Goal: Task Accomplishment & Management: Use online tool/utility

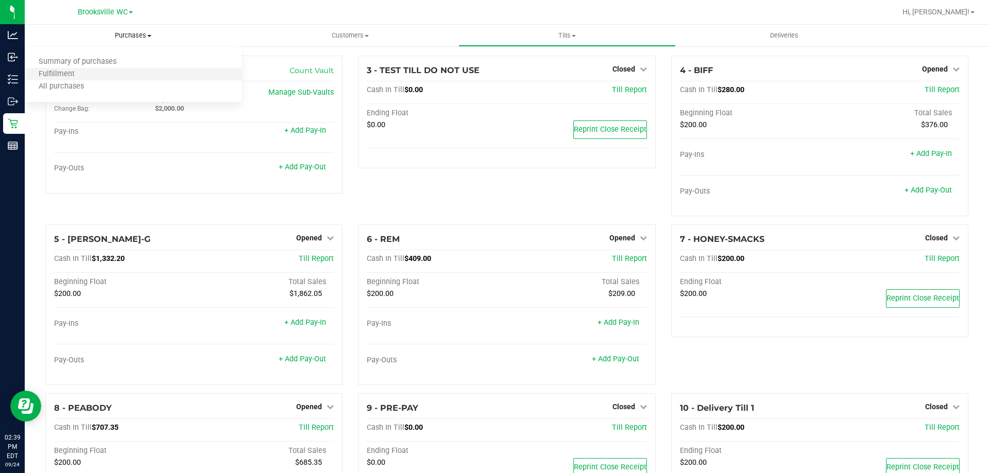
click at [127, 73] on li "Fulfillment" at bounding box center [133, 75] width 217 height 12
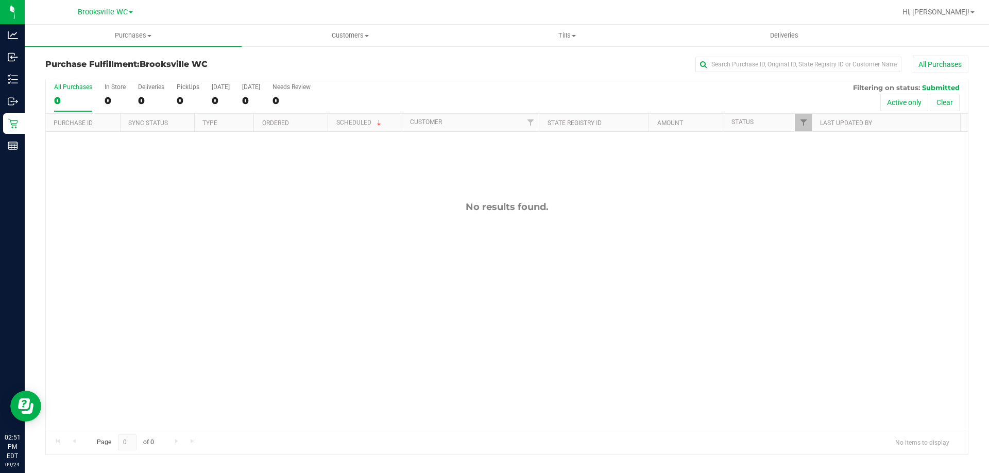
click at [661, 15] on div at bounding box center [539, 12] width 711 height 20
click at [152, 365] on div "No results found." at bounding box center [507, 316] width 922 height 368
click at [517, 84] on div "All Purchases 0 In Store 0 Deliveries 0 PickUps 0 [DATE] 0 [DATE] 0 Needs Revie…" at bounding box center [507, 83] width 922 height 8
click at [565, 40] on span "Tills" at bounding box center [567, 35] width 216 height 9
click at [484, 62] on span "Manage tills" at bounding box center [493, 62] width 70 height 9
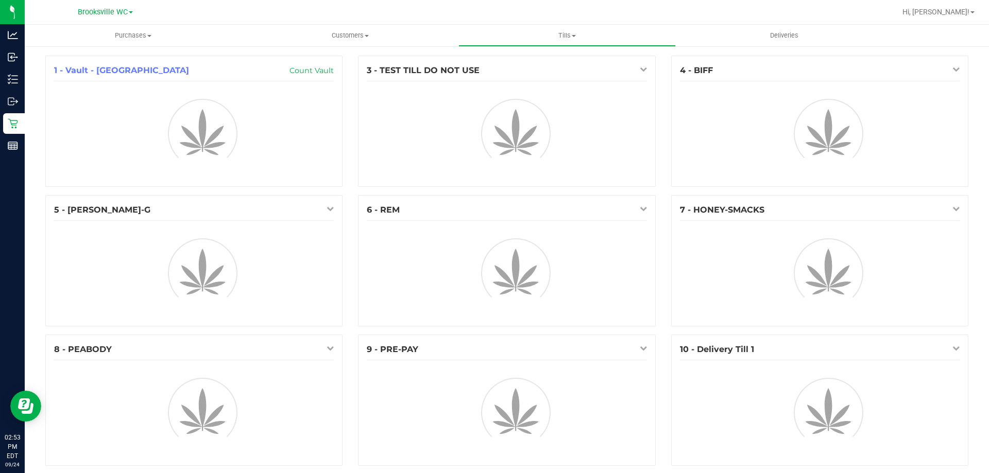
click at [346, 115] on div "1 - Vault - Brooksville Count Vault" at bounding box center [194, 126] width 313 height 140
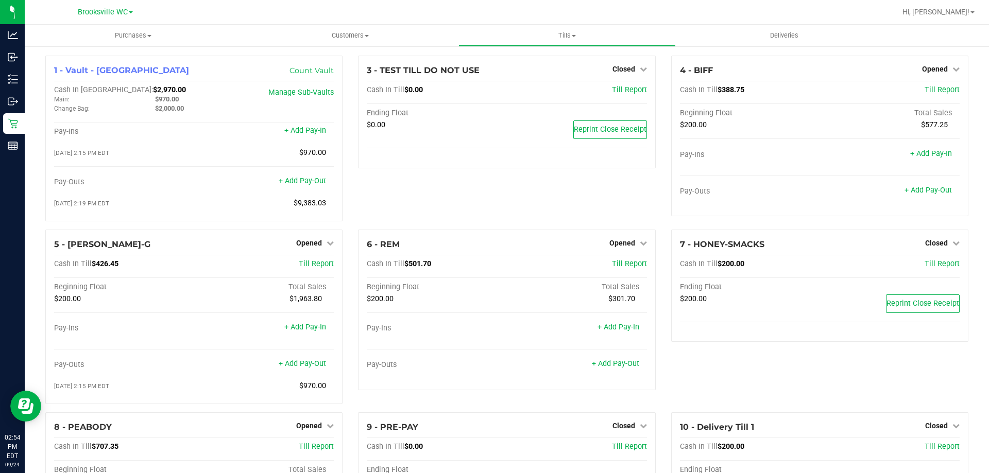
click at [414, 218] on div "3 - TEST TILL DO NOT USE Closed Open Till Cash In Till $0.00 Till Report Ending…" at bounding box center [506, 143] width 313 height 174
click at [414, 216] on div "3 - TEST TILL DO NOT USE Closed Open Till Cash In Till $0.00 Till Report Ending…" at bounding box center [506, 143] width 313 height 174
click at [429, 217] on div "3 - TEST TILL DO NOT USE Closed Open Till Cash In Till $0.00 Till Report Ending…" at bounding box center [506, 143] width 313 height 174
click at [530, 206] on div "3 - TEST TILL DO NOT USE Closed Open Till Cash In Till $0.00 Till Report Ending…" at bounding box center [506, 143] width 313 height 174
click at [131, 36] on span "Purchases" at bounding box center [133, 35] width 217 height 9
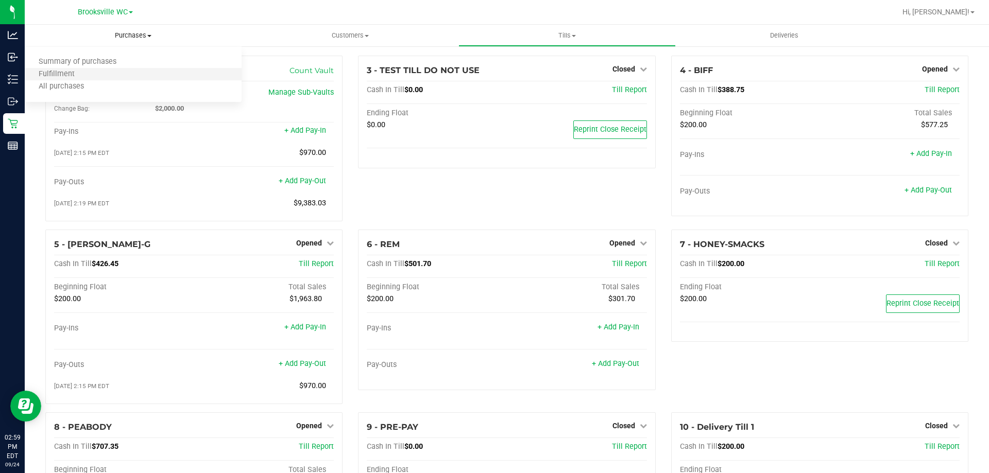
click at [123, 77] on li "Fulfillment" at bounding box center [133, 75] width 217 height 12
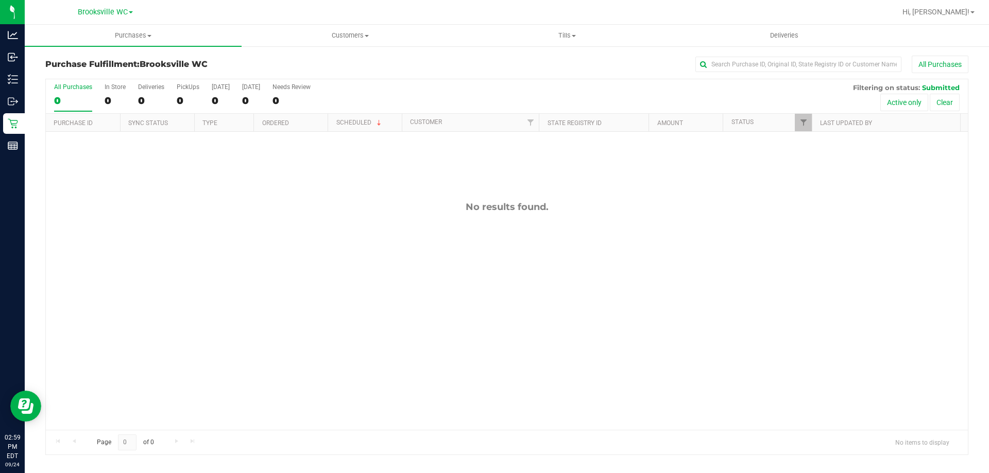
click at [821, 21] on div at bounding box center [539, 12] width 711 height 20
click at [169, 12] on div "Brooksville WC" at bounding box center [105, 12] width 150 height 16
click at [344, 13] on div at bounding box center [539, 12] width 711 height 20
click at [421, 60] on div "All Purchases" at bounding box center [661, 65] width 616 height 18
click at [567, 32] on span "Tills" at bounding box center [567, 35] width 216 height 9
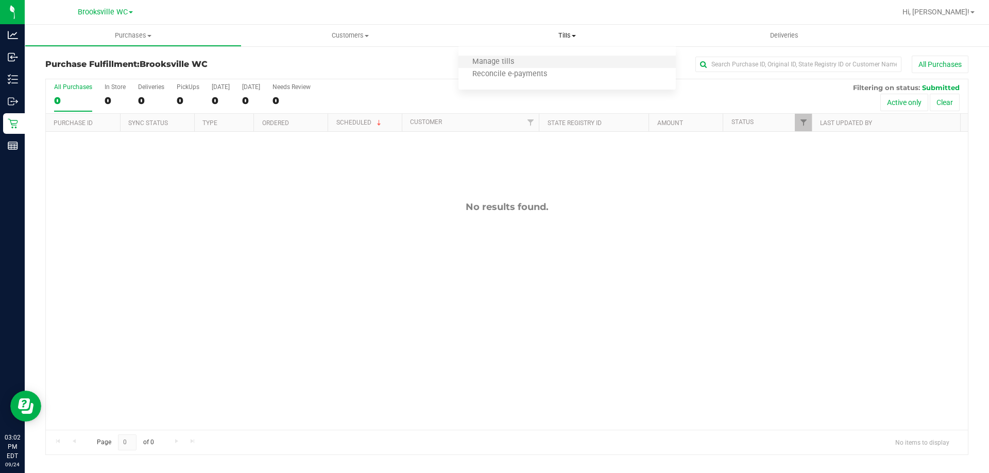
click at [538, 62] on li "Manage tills" at bounding box center [566, 62] width 217 height 12
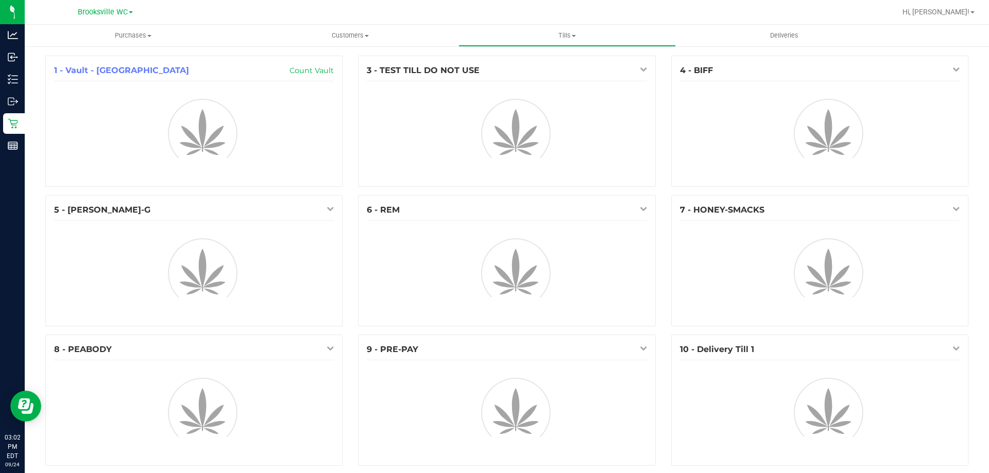
click at [346, 146] on div "1 - Vault - Brooksville Count Vault" at bounding box center [194, 126] width 313 height 140
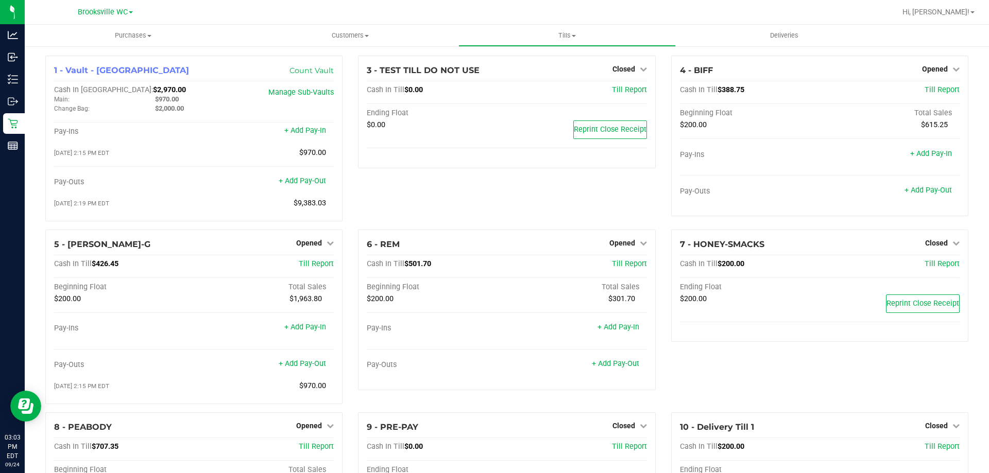
click at [344, 212] on div "1 - Vault - [GEOGRAPHIC_DATA] Count Vault Cash In Vault: $2,970.00 Main: $970.0…" at bounding box center [194, 143] width 313 height 174
click at [470, 215] on div "3 - TEST TILL DO NOT USE Closed Open Till Cash In Till $0.00 Till Report Ending…" at bounding box center [506, 143] width 313 height 174
click at [483, 196] on div "3 - TEST TILL DO NOT USE Closed Open Till Cash In Till $0.00 Till Report Ending…" at bounding box center [506, 143] width 313 height 174
click at [541, 211] on div "3 - TEST TILL DO NOT USE Closed Open Till Cash In Till $0.00 Till Report Ending…" at bounding box center [506, 143] width 313 height 174
click at [438, 208] on div "3 - TEST TILL DO NOT USE Closed Open Till Cash In Till $0.00 Till Report Ending…" at bounding box center [506, 143] width 313 height 174
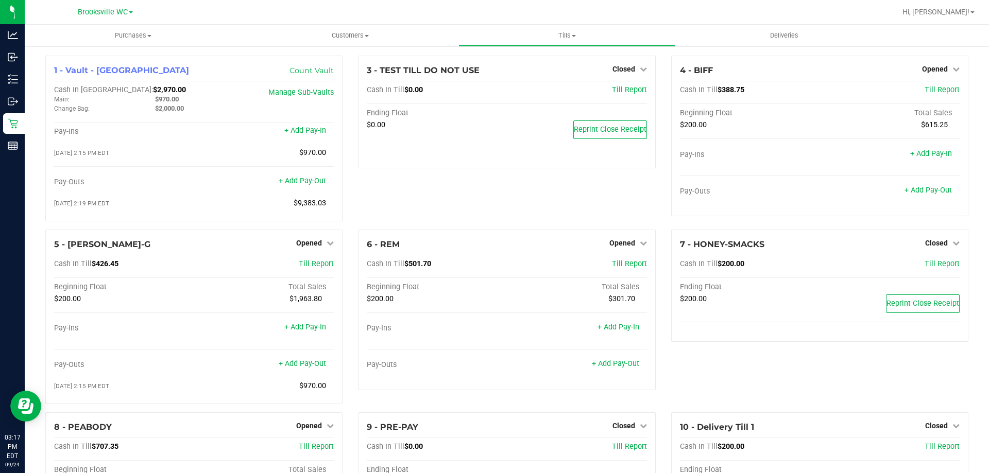
click at [453, 195] on div "3 - TEST TILL DO NOT USE Closed Open Till Cash In Till $0.00 Till Report Ending…" at bounding box center [506, 143] width 313 height 174
click at [127, 35] on span "Purchases" at bounding box center [133, 35] width 217 height 9
click at [121, 73] on li "Fulfillment" at bounding box center [133, 75] width 217 height 12
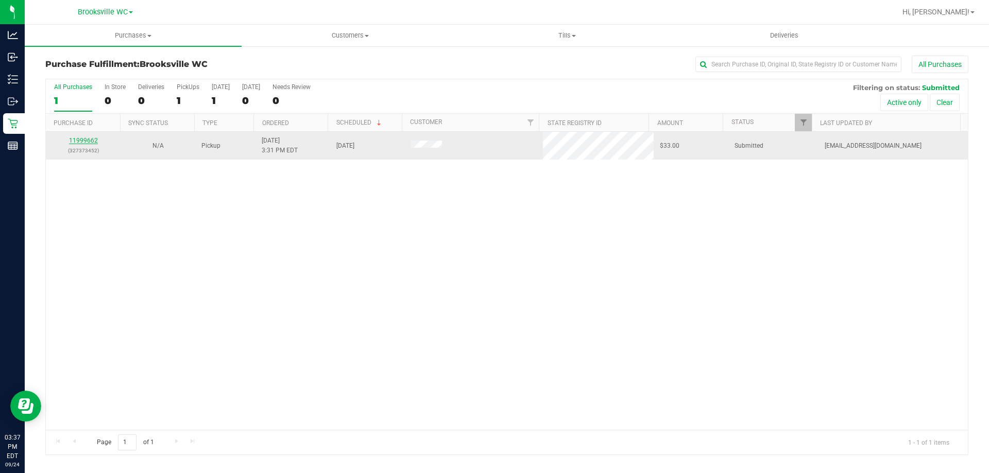
click at [85, 140] on link "11999662" at bounding box center [83, 140] width 29 height 7
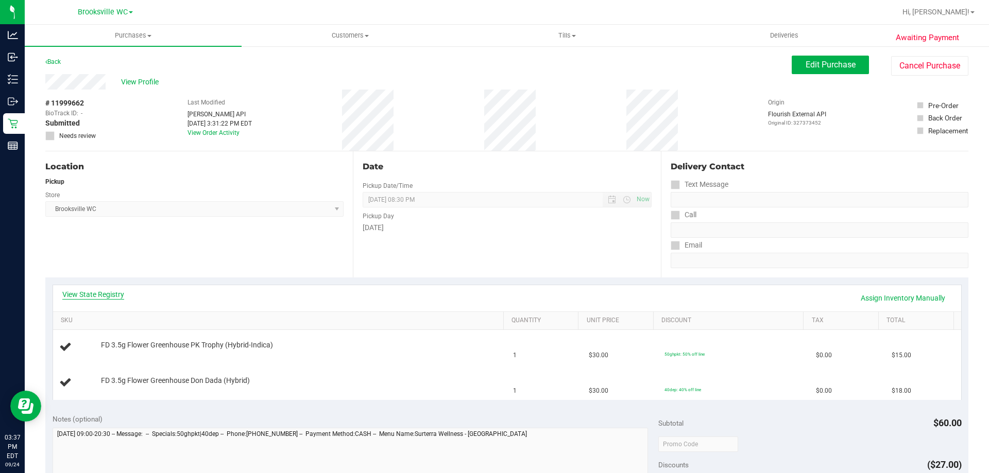
click at [100, 292] on link "View State Registry" at bounding box center [93, 295] width 62 height 10
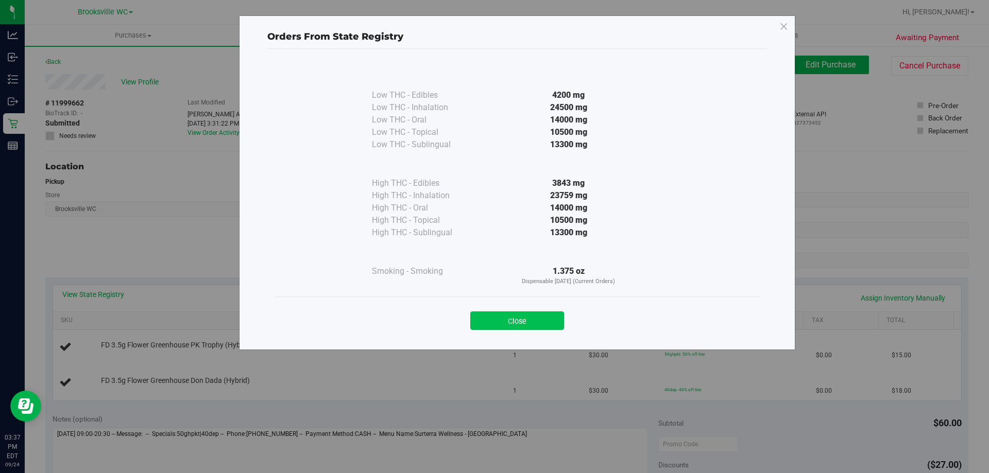
click at [522, 322] on button "Close" at bounding box center [517, 321] width 94 height 19
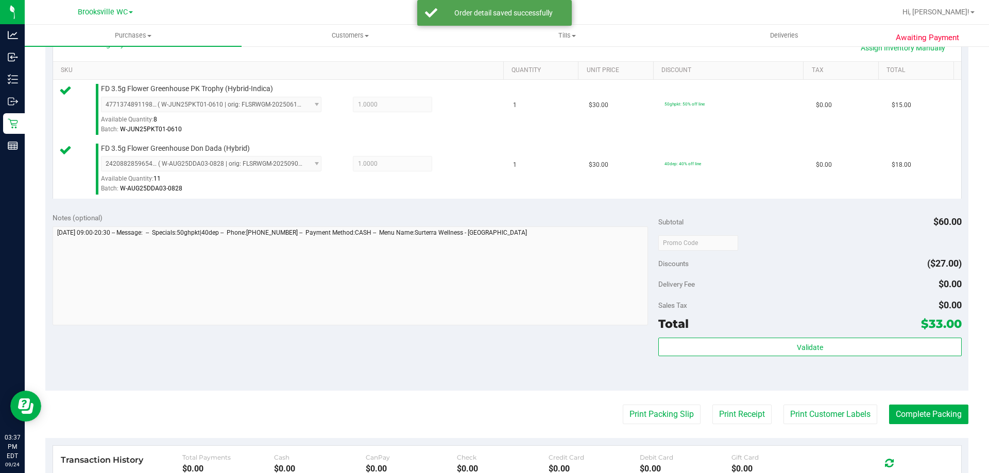
scroll to position [309, 0]
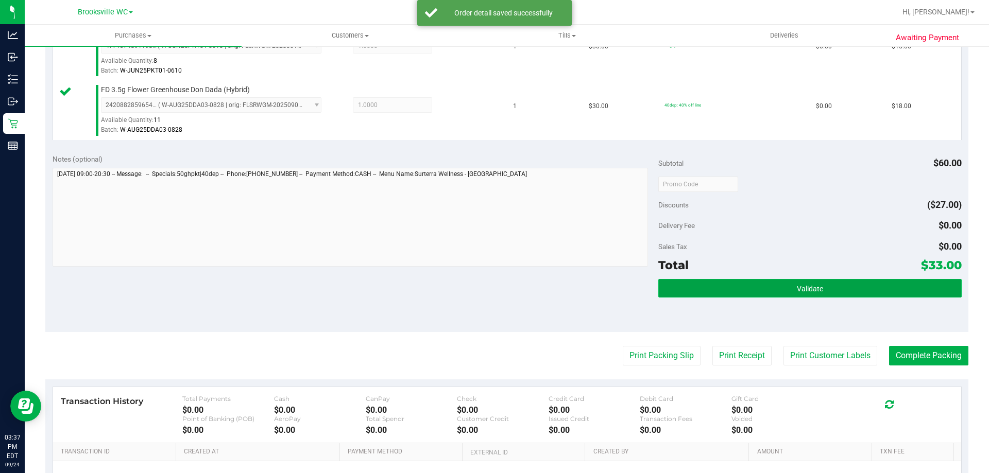
click at [845, 283] on button "Validate" at bounding box center [809, 288] width 303 height 19
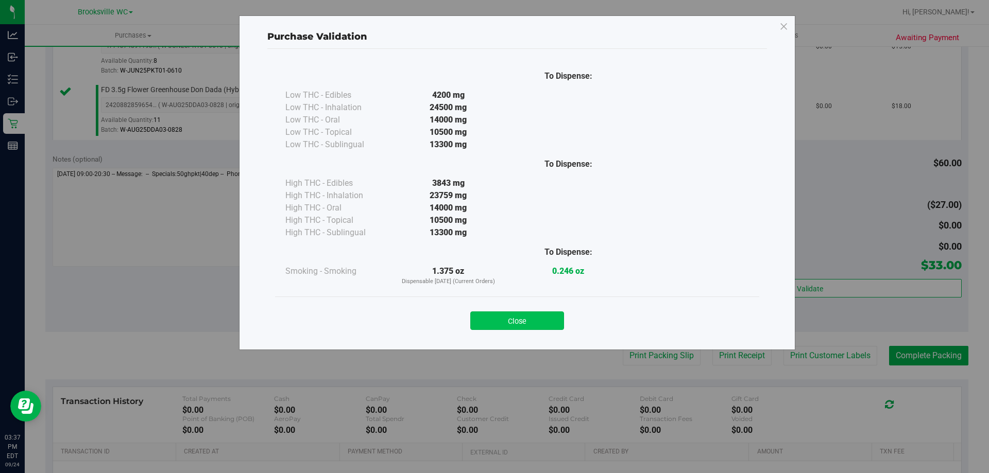
click at [529, 322] on button "Close" at bounding box center [517, 321] width 94 height 19
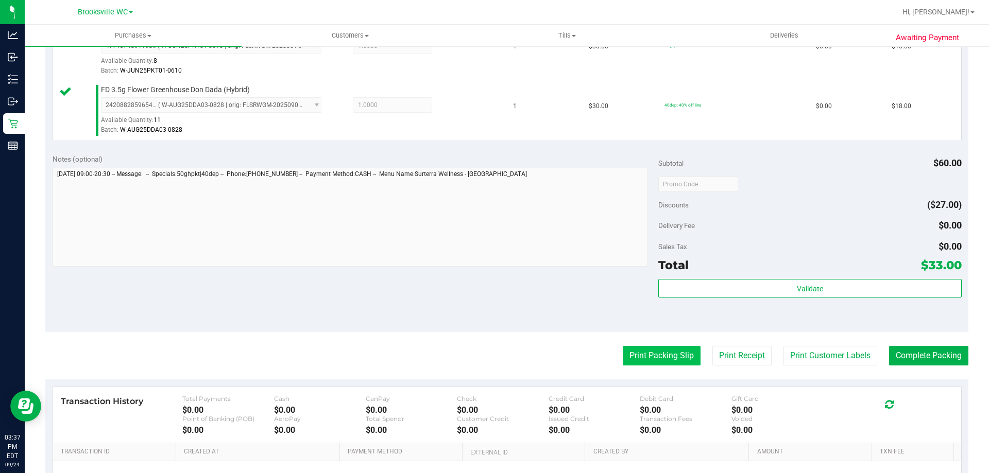
click at [627, 352] on button "Print Packing Slip" at bounding box center [662, 356] width 78 height 20
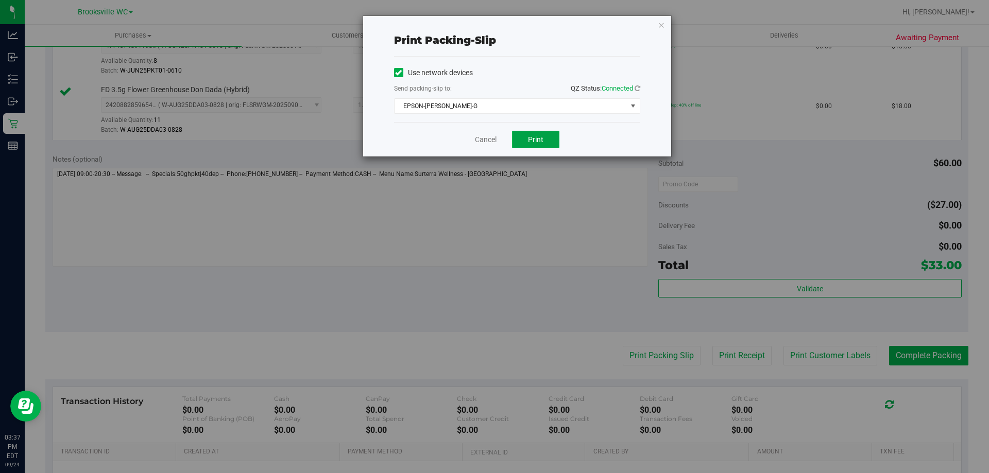
click at [544, 138] on button "Print" at bounding box center [535, 140] width 47 height 18
click at [519, 106] on span "EPSON-[PERSON_NAME]-G" at bounding box center [511, 106] width 232 height 14
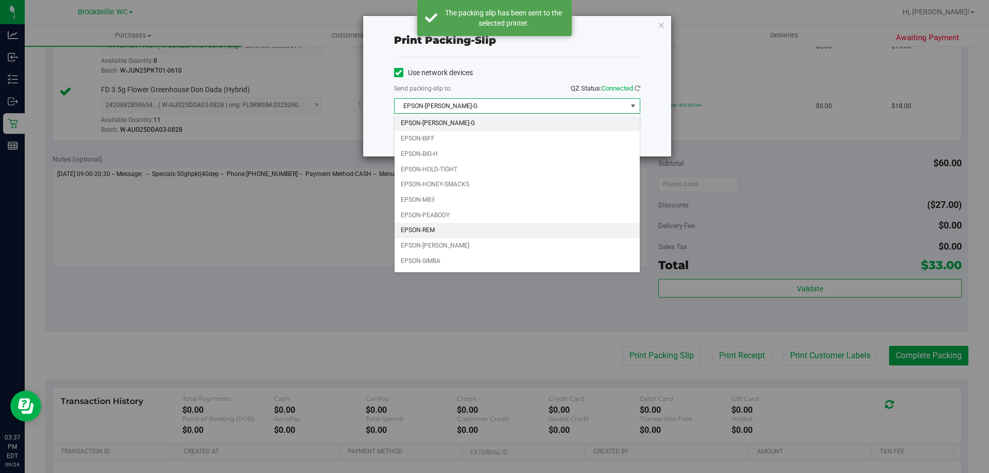
click at [486, 228] on li "EPSON-REM" at bounding box center [517, 230] width 245 height 15
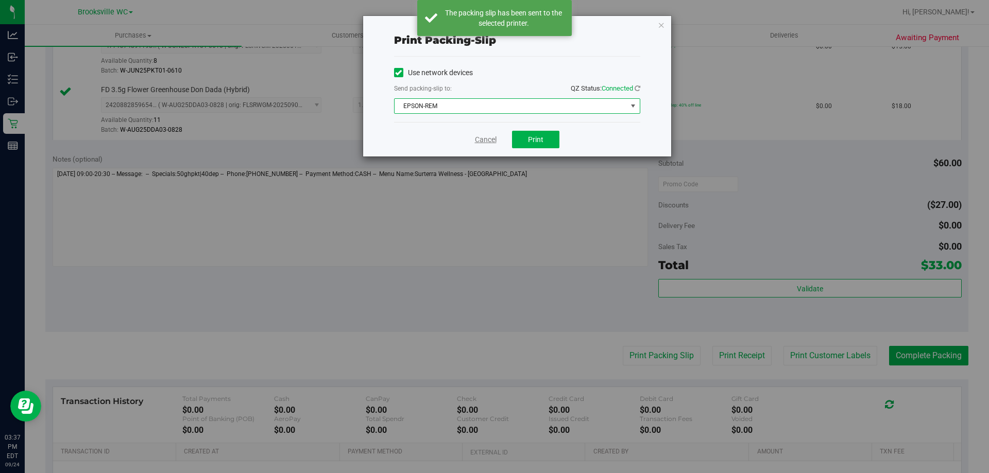
click at [491, 139] on link "Cancel" at bounding box center [486, 139] width 22 height 11
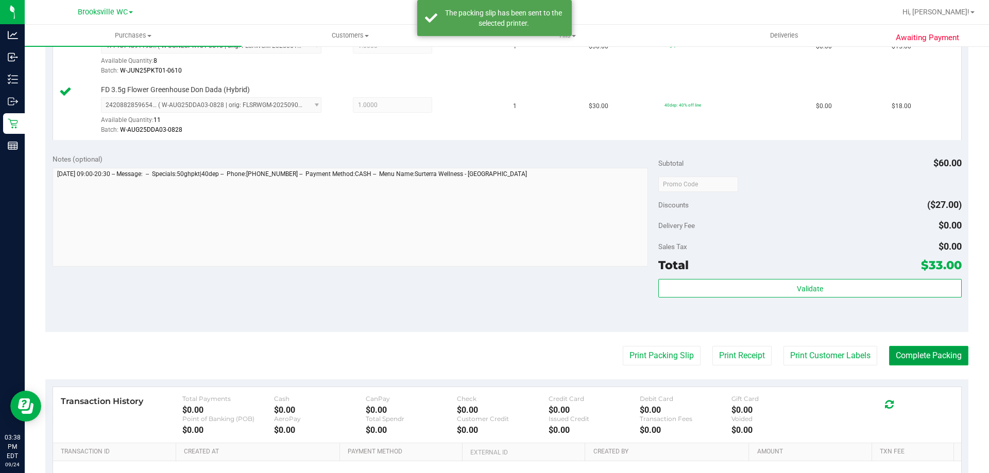
click at [928, 351] on button "Complete Packing" at bounding box center [928, 356] width 79 height 20
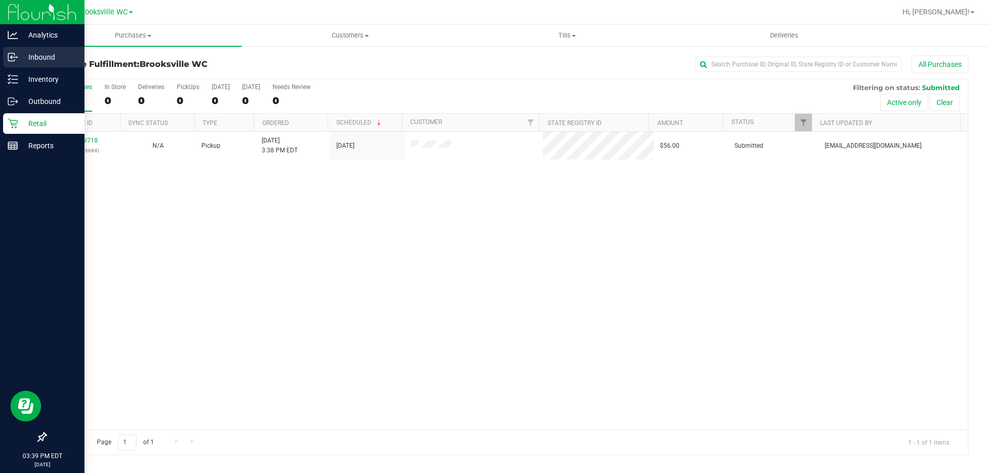
click at [37, 59] on p "Inbound" at bounding box center [49, 57] width 62 height 12
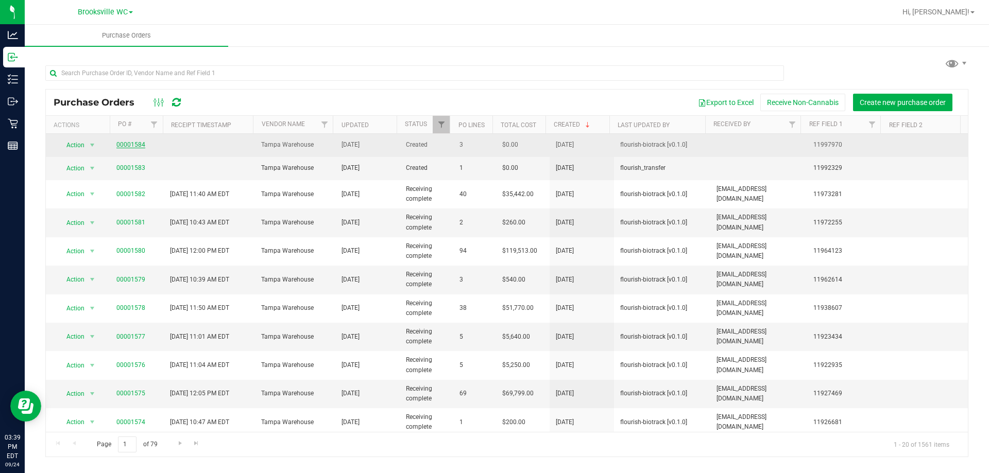
click at [132, 143] on link "00001584" at bounding box center [130, 144] width 29 height 7
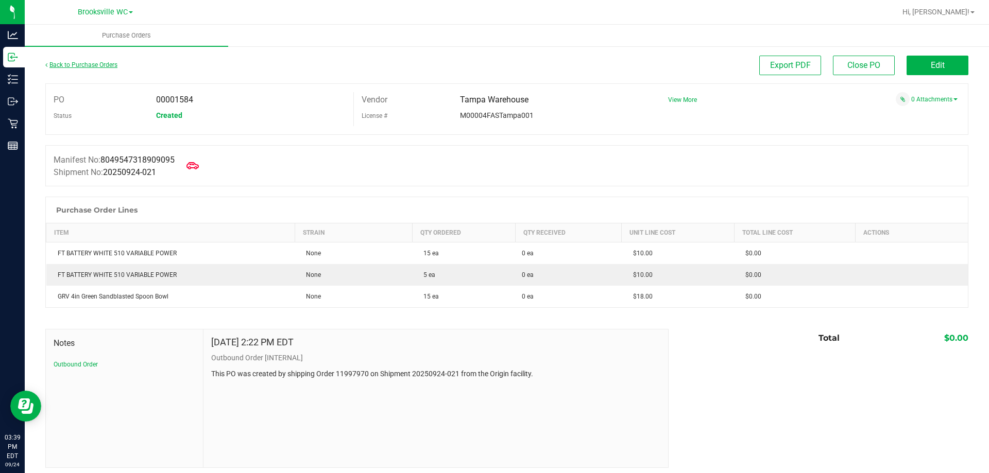
click at [99, 63] on link "Back to Purchase Orders" at bounding box center [81, 64] width 72 height 7
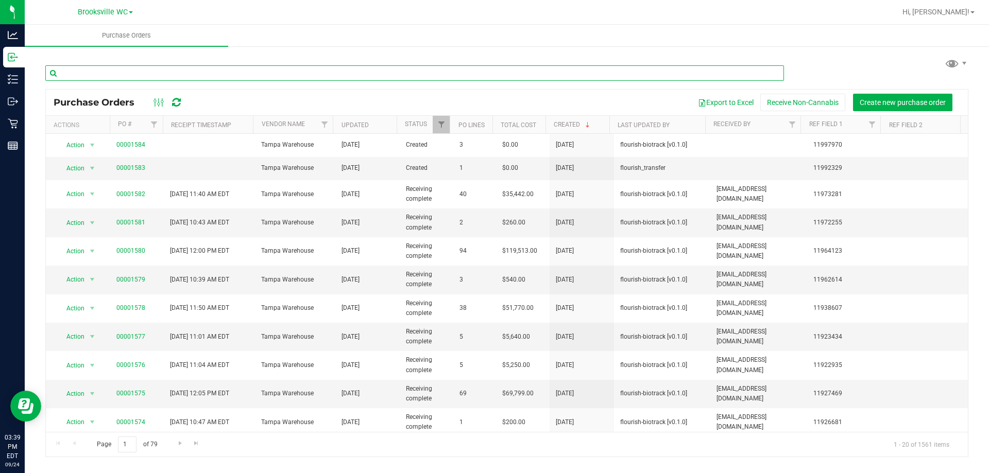
click at [470, 79] on input "text" at bounding box center [414, 72] width 739 height 15
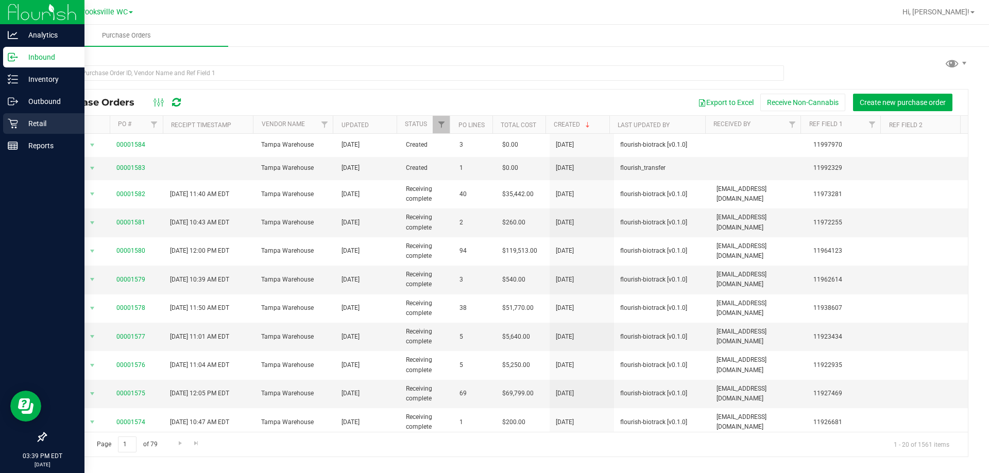
click at [15, 121] on icon at bounding box center [13, 124] width 10 height 10
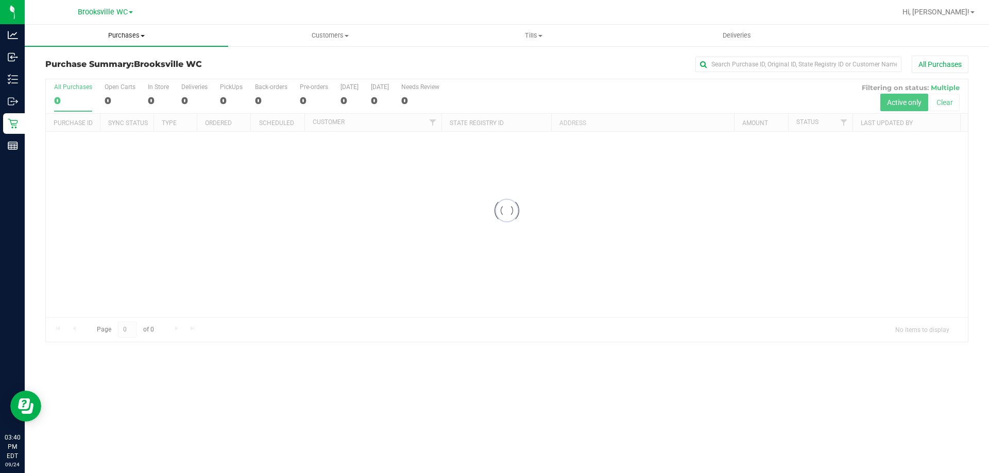
click at [122, 32] on span "Purchases" at bounding box center [126, 35] width 203 height 9
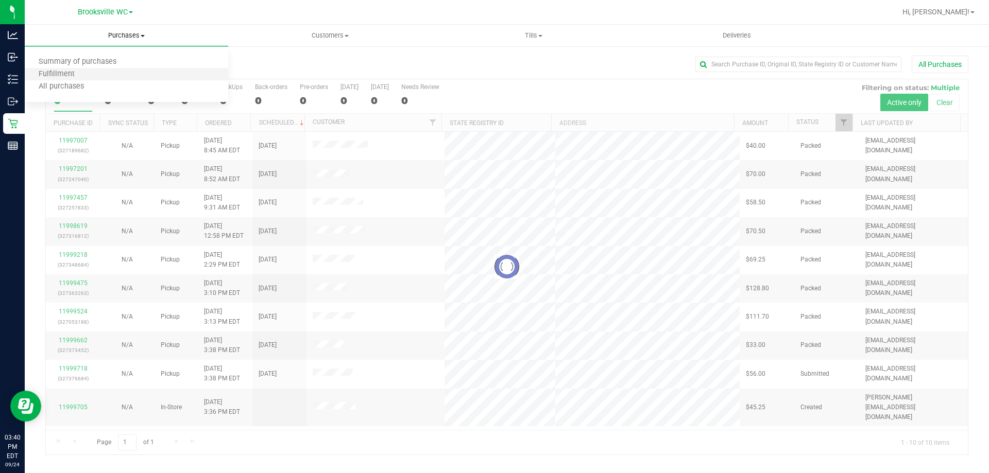
click at [117, 72] on li "Fulfillment" at bounding box center [126, 75] width 203 height 12
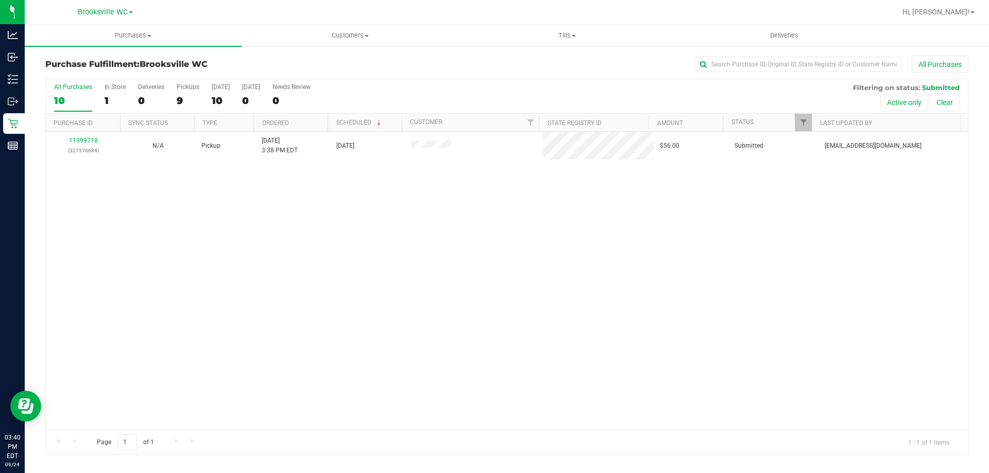
click at [525, 89] on div "All Purchases 10 In Store 1 Deliveries 0 PickUps 9 [DATE] 10 [DATE] 0 Needs Rev…" at bounding box center [507, 96] width 922 height 35
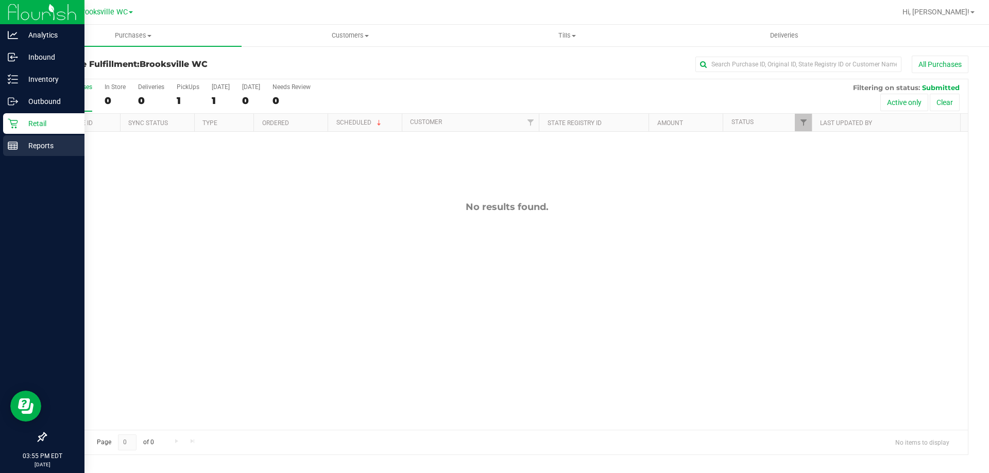
click at [15, 144] on line at bounding box center [12, 144] width 9 height 0
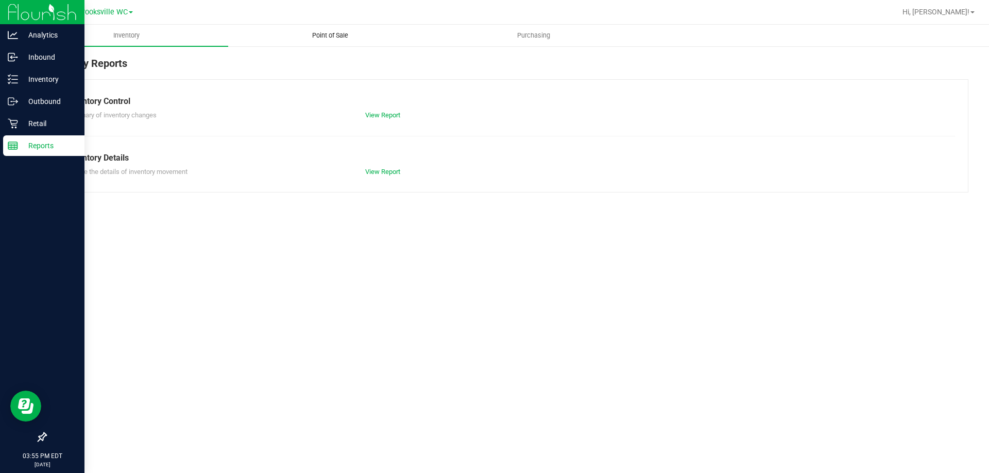
click at [344, 29] on uib-tab-heading "Point of Sale" at bounding box center [330, 35] width 202 height 21
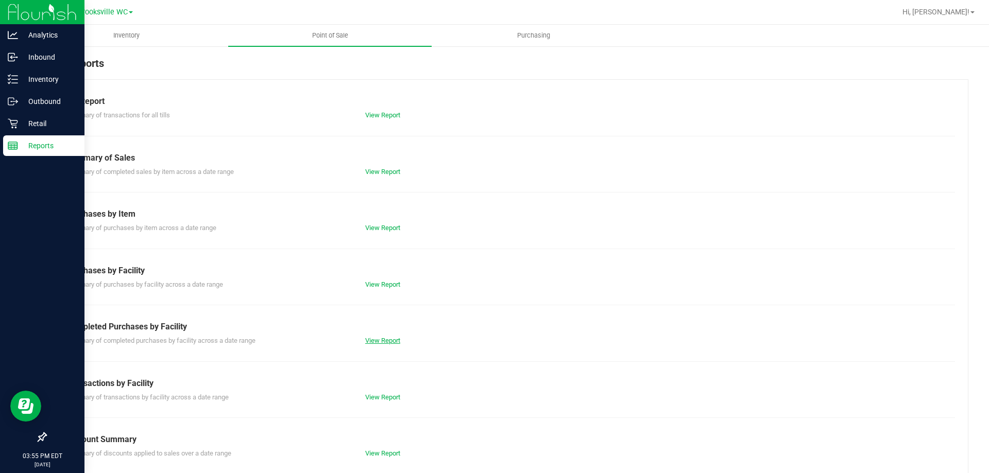
click at [384, 343] on link "View Report" at bounding box center [382, 341] width 35 height 8
